Goal: Find contact information: Find contact information

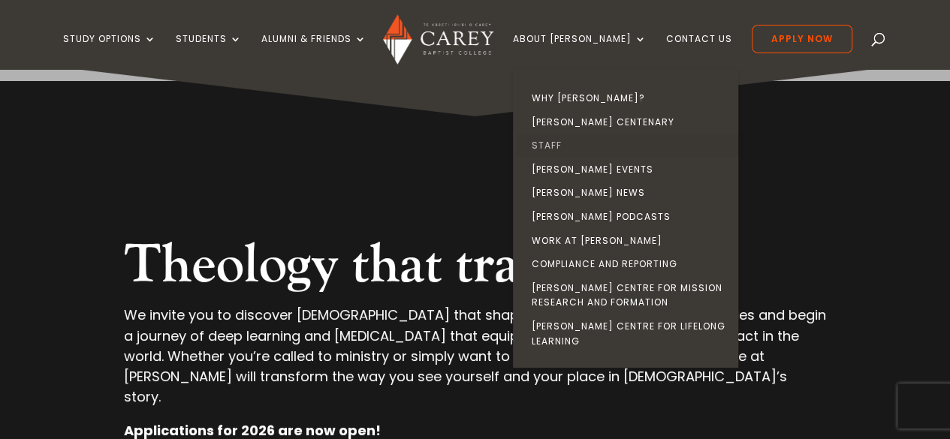
click at [567, 140] on link "Staff" at bounding box center [629, 146] width 225 height 24
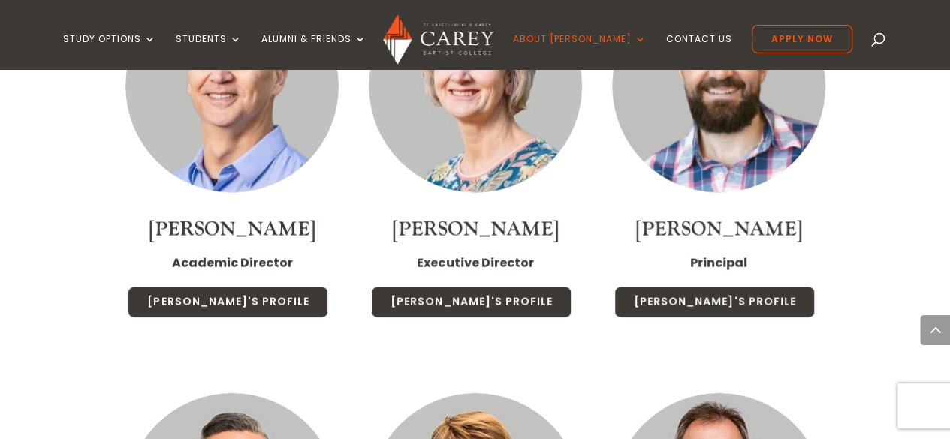
scroll to position [1803, 0]
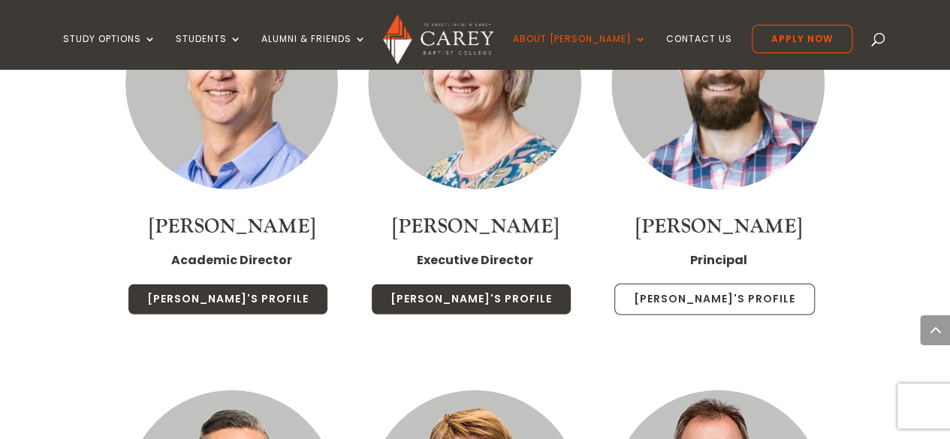
click at [711, 289] on link "[PERSON_NAME]'s Profile" at bounding box center [714, 300] width 201 height 32
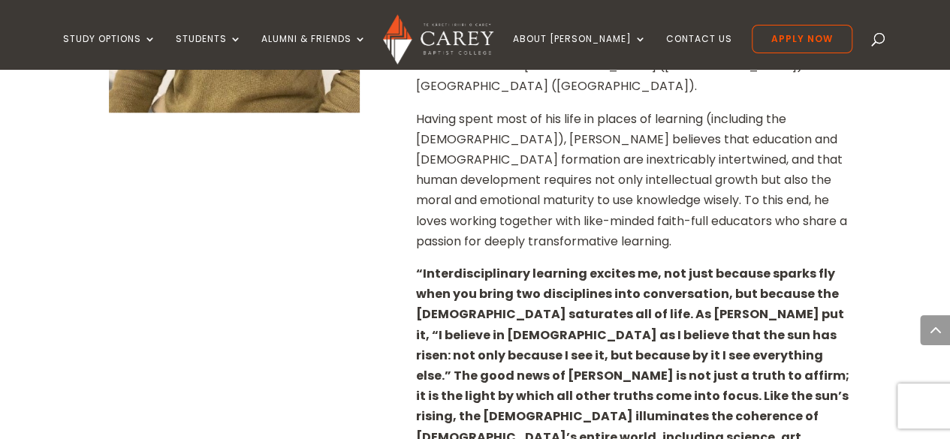
scroll to position [601, 0]
